Goal: Use online tool/utility: Utilize a website feature to perform a specific function

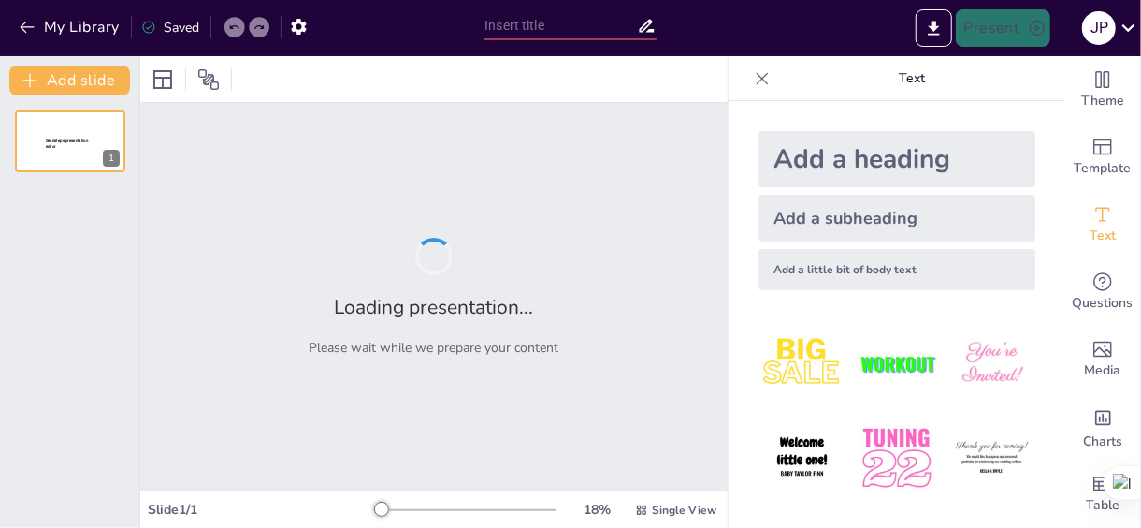
type input "Understanding the Present Simple: A1 Level Essentials"
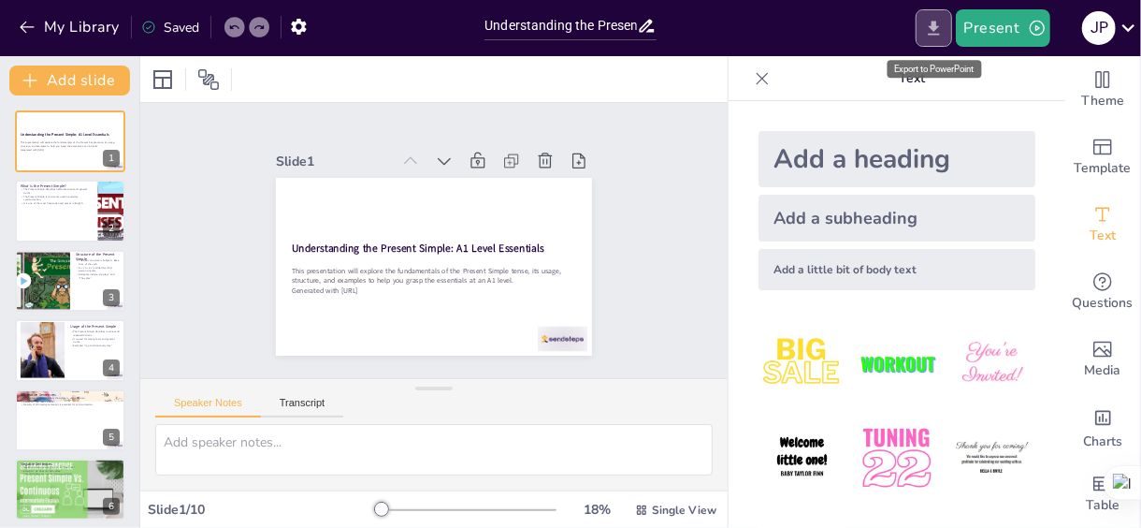
click at [936, 22] on icon "Export to PowerPoint" at bounding box center [934, 28] width 11 height 14
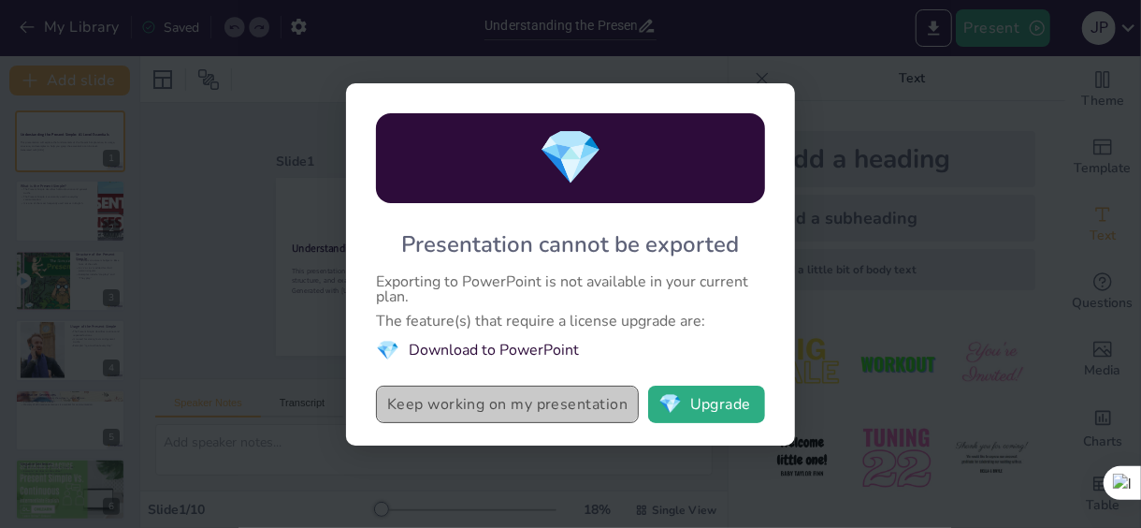
click at [487, 407] on button "Keep working on my presentation" at bounding box center [507, 403] width 263 height 37
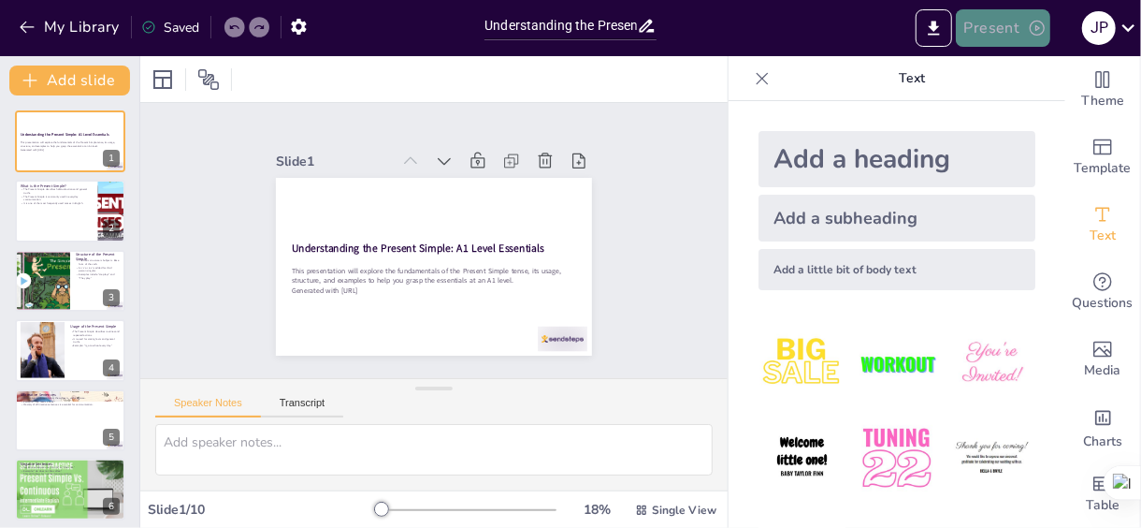
click at [984, 23] on button "Present" at bounding box center [1003, 27] width 94 height 37
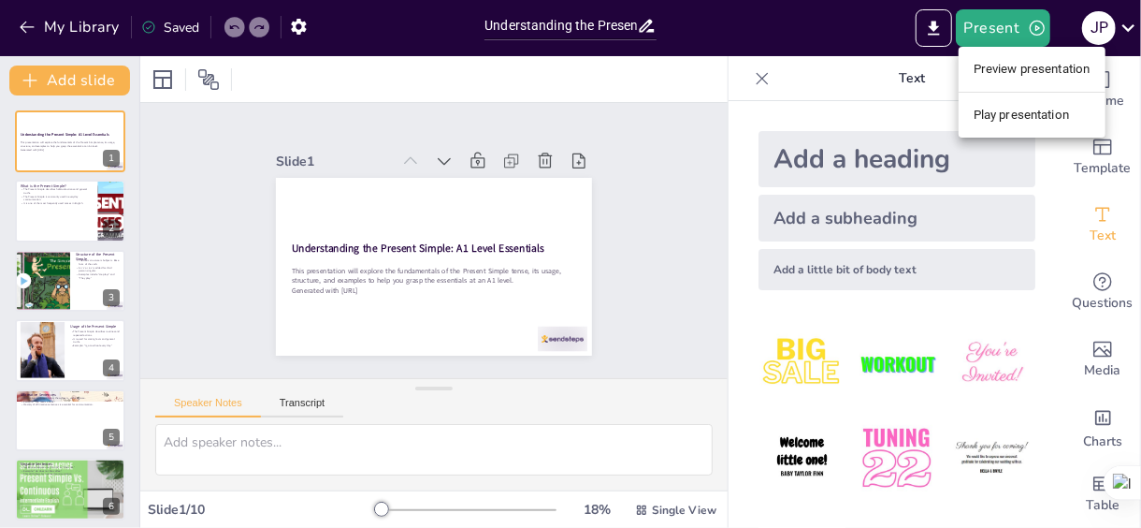
click at [995, 109] on li "Play presentation" at bounding box center [1032, 115] width 147 height 30
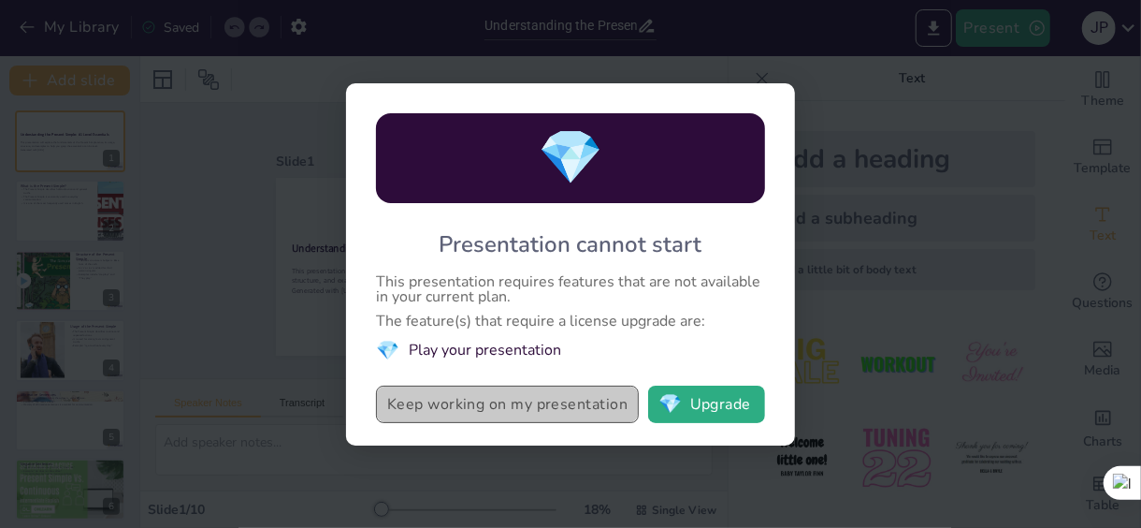
click at [546, 401] on button "Keep working on my presentation" at bounding box center [507, 403] width 263 height 37
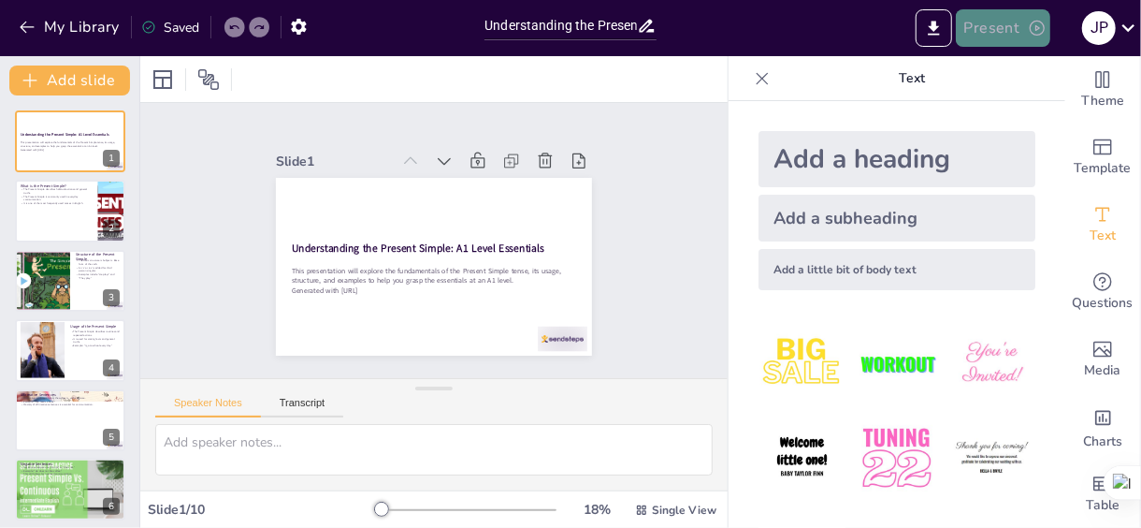
click at [982, 30] on button "Present" at bounding box center [1003, 27] width 94 height 37
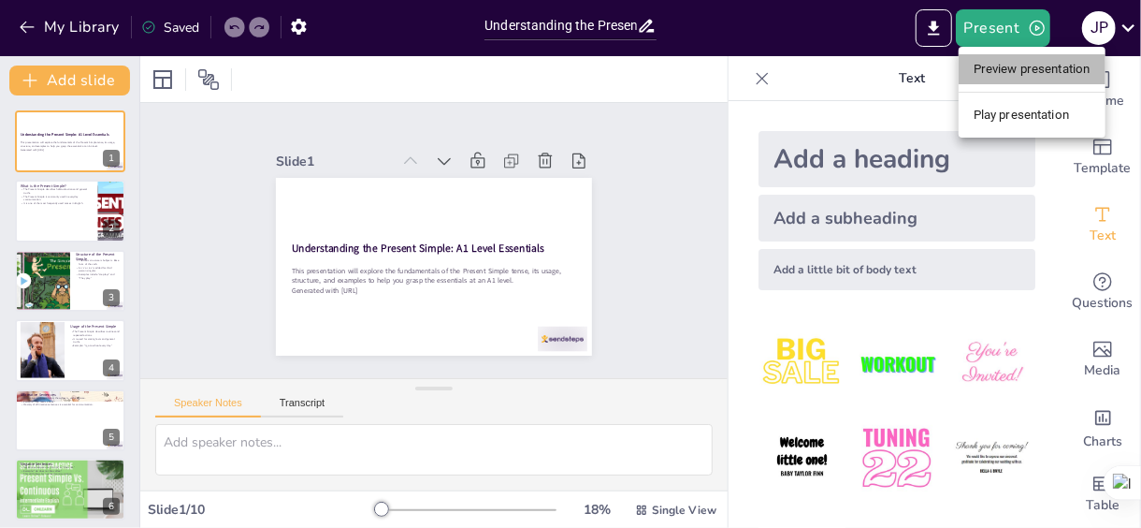
click at [997, 67] on li "Preview presentation" at bounding box center [1032, 69] width 147 height 30
